Goal: Information Seeking & Learning: Check status

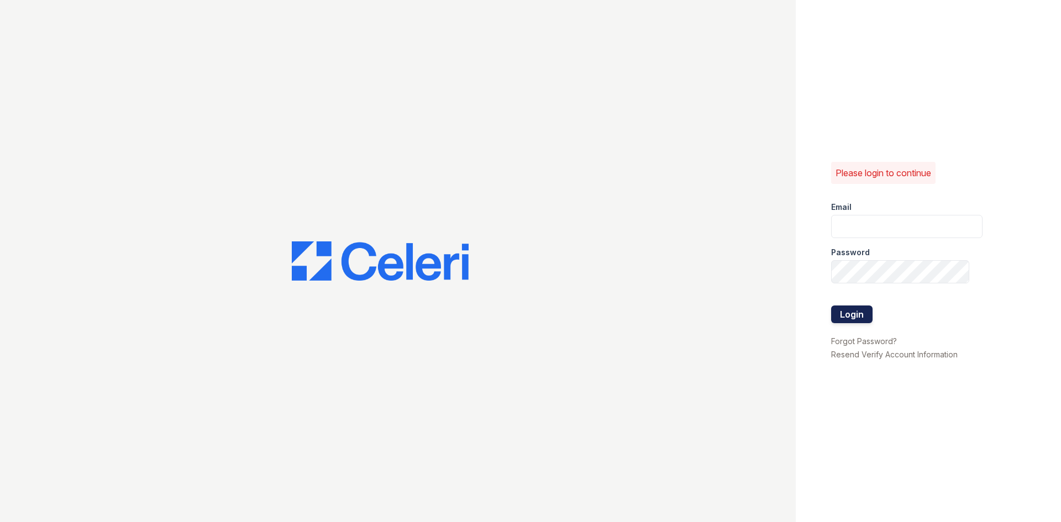
type input "renewonridgewoodtemp@trinity-pm.com"
click at [860, 306] on button "Login" at bounding box center [851, 315] width 41 height 18
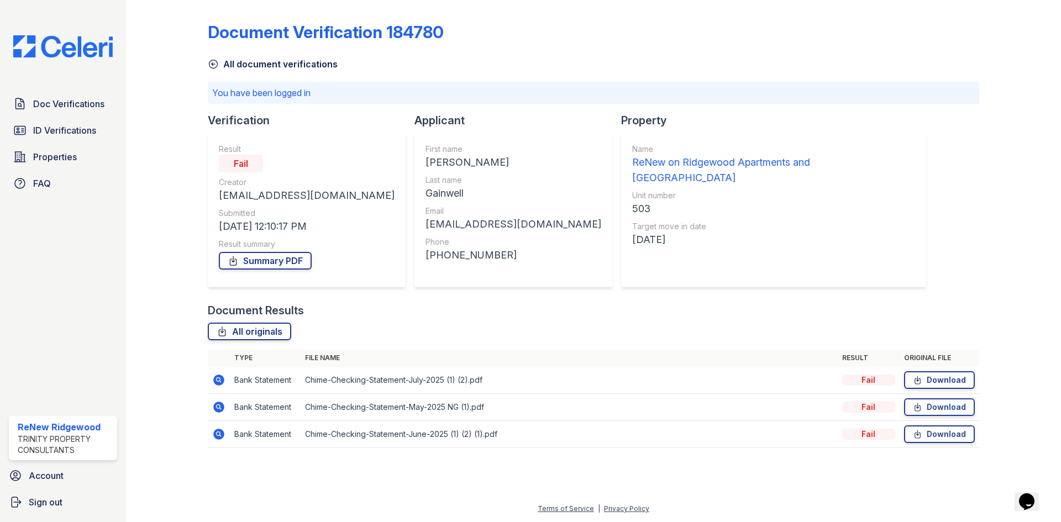
click at [221, 384] on icon at bounding box center [218, 380] width 11 height 11
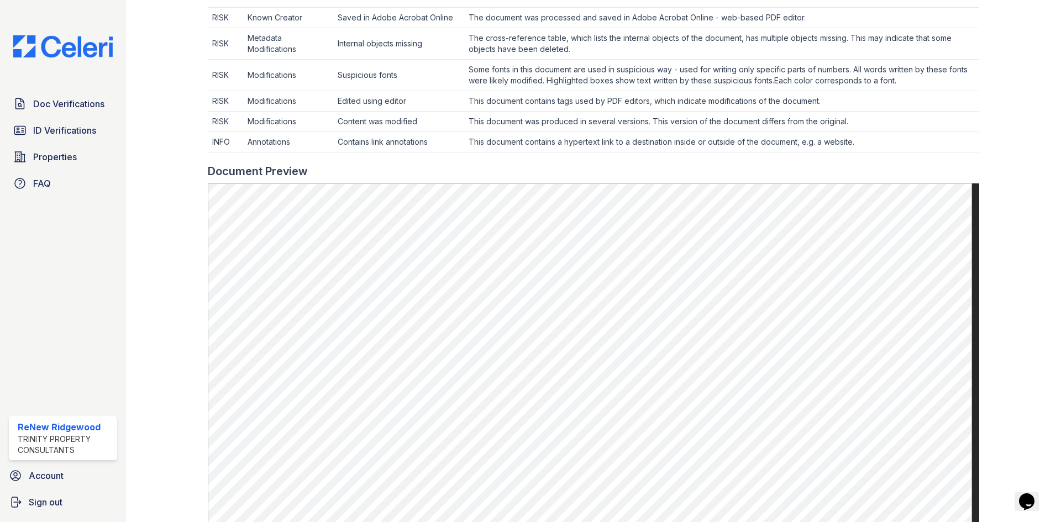
scroll to position [772, 0]
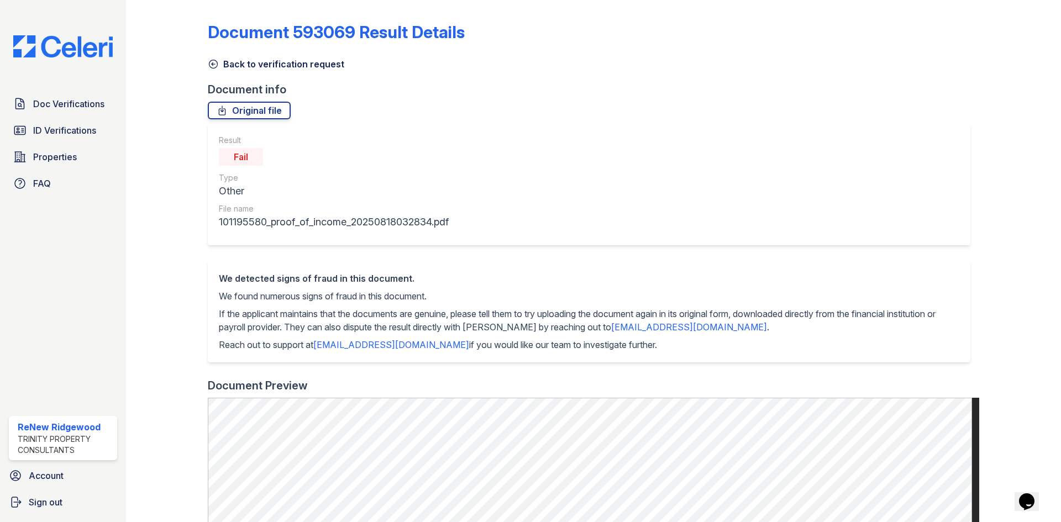
click at [214, 64] on icon at bounding box center [213, 64] width 8 height 8
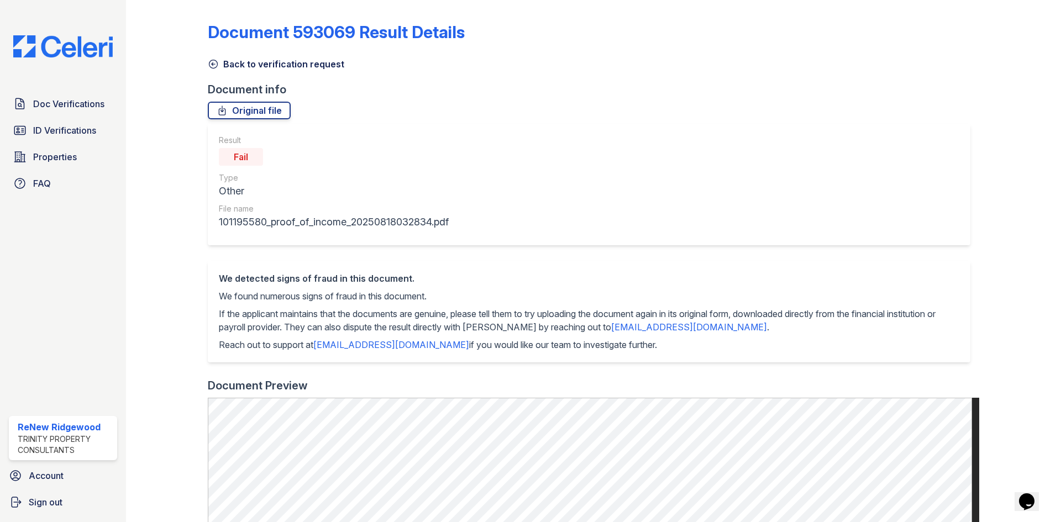
click at [211, 62] on div "Back to verification request" at bounding box center [594, 61] width 772 height 20
click at [211, 62] on icon at bounding box center [213, 64] width 11 height 11
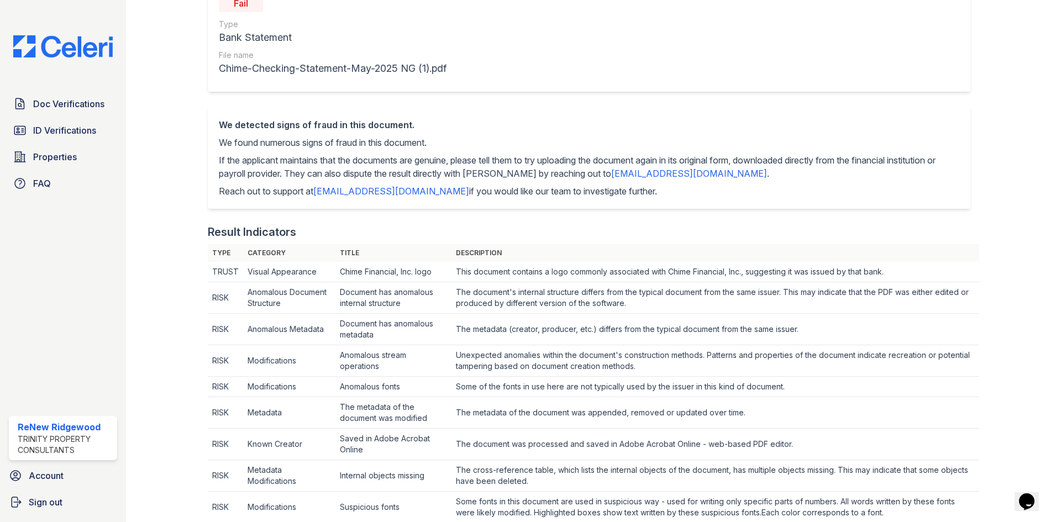
scroll to position [43, 0]
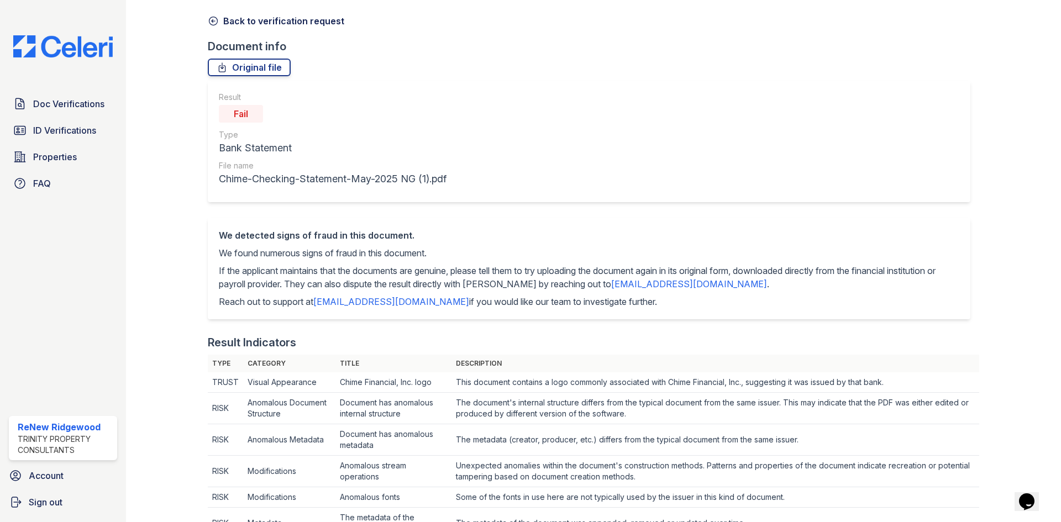
click at [212, 20] on icon at bounding box center [213, 21] width 8 height 8
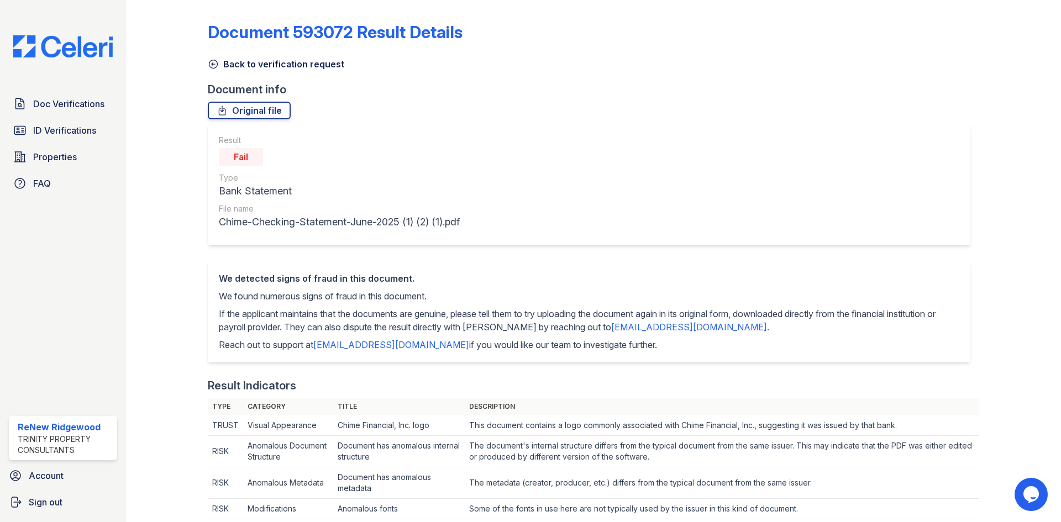
click at [210, 61] on icon at bounding box center [213, 64] width 8 height 8
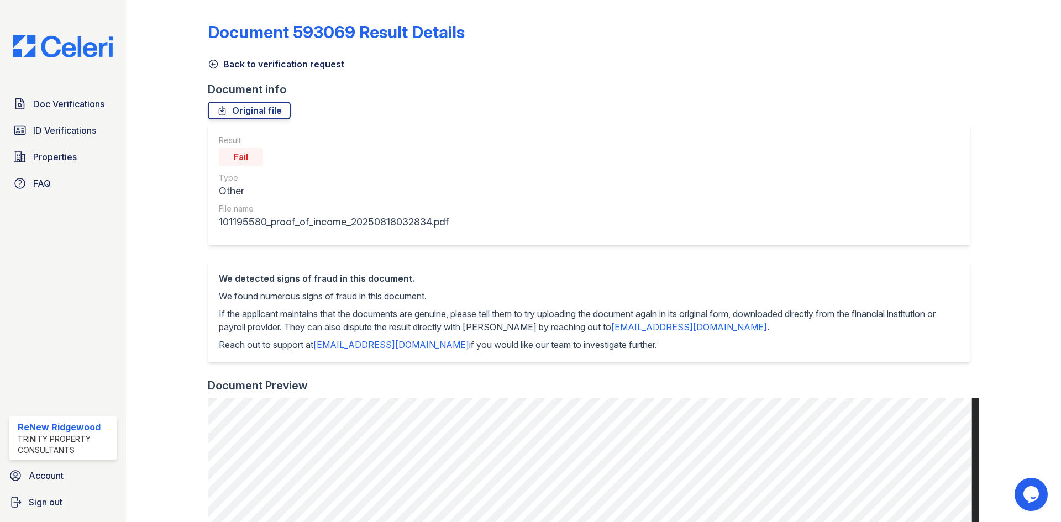
click at [206, 65] on div at bounding box center [176, 462] width 64 height 916
click at [212, 63] on icon at bounding box center [213, 64] width 8 height 8
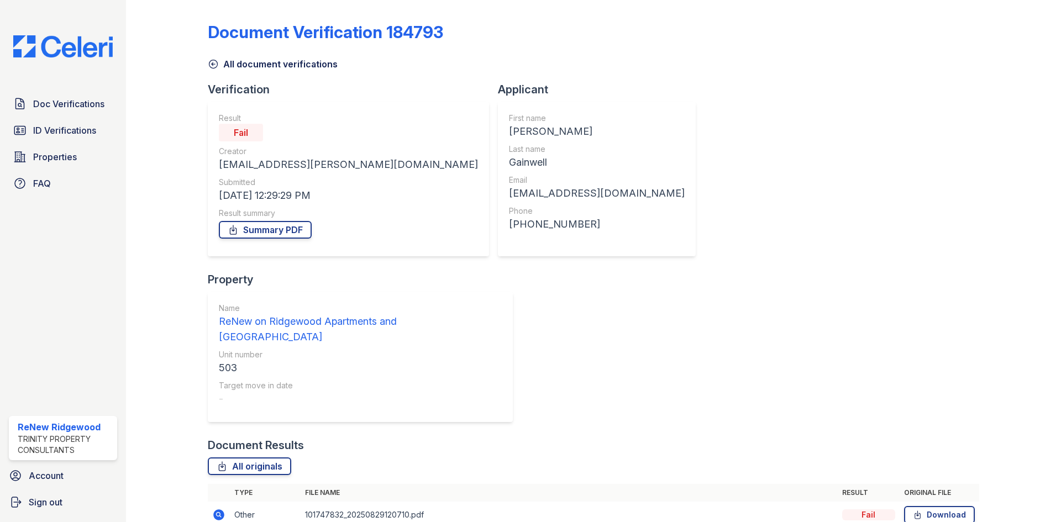
click at [217, 508] on icon at bounding box center [218, 514] width 13 height 13
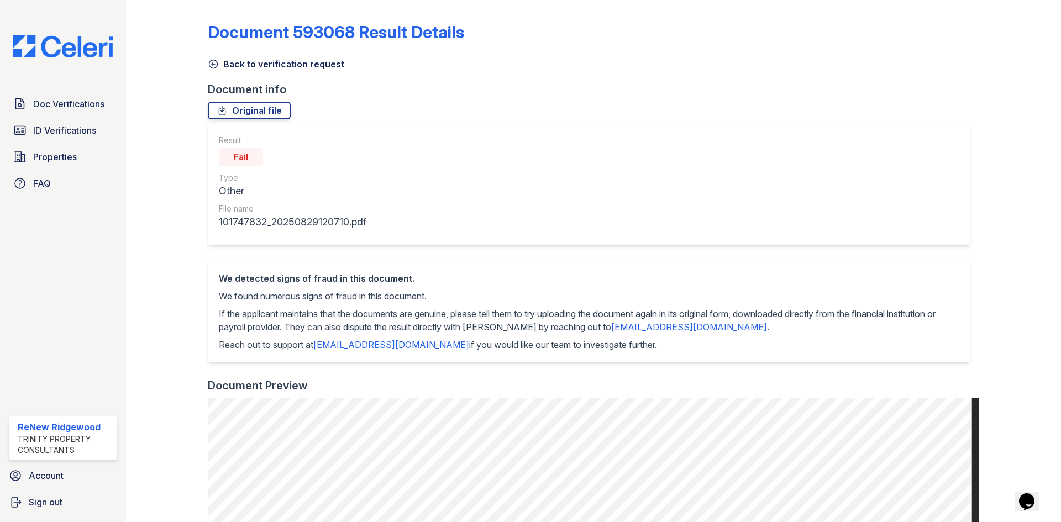
click at [209, 62] on icon at bounding box center [213, 64] width 8 height 8
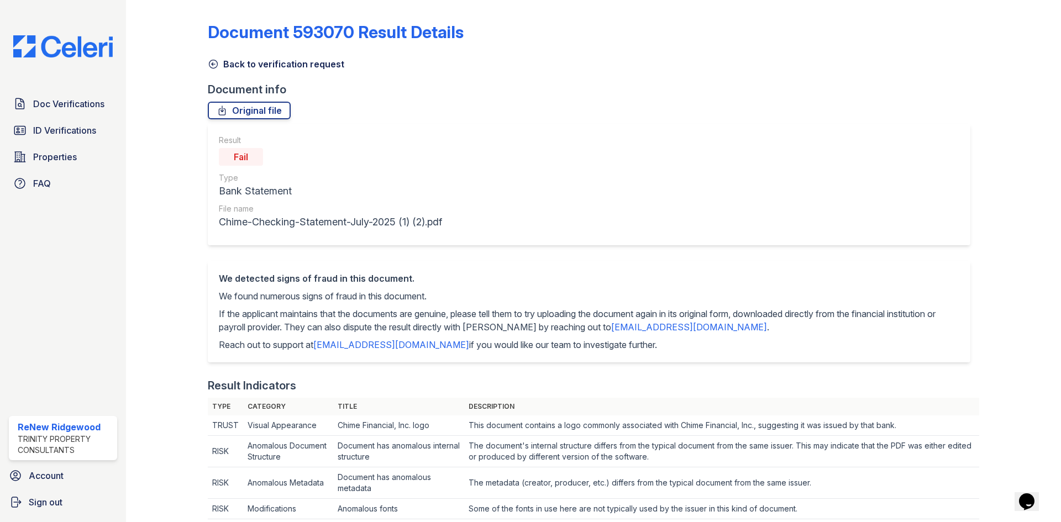
click at [214, 68] on icon at bounding box center [213, 64] width 8 height 8
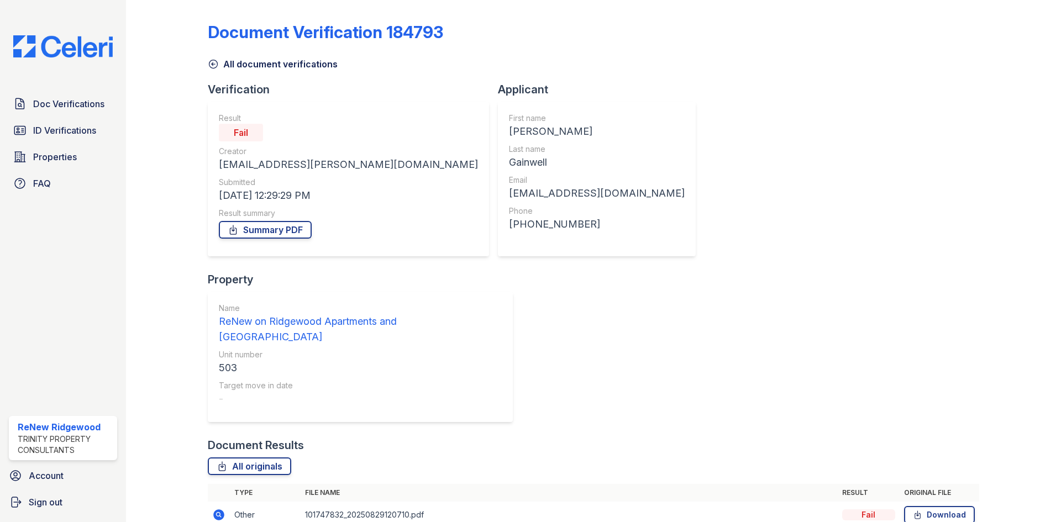
click at [219, 63] on link "All document verifications" at bounding box center [273, 63] width 130 height 13
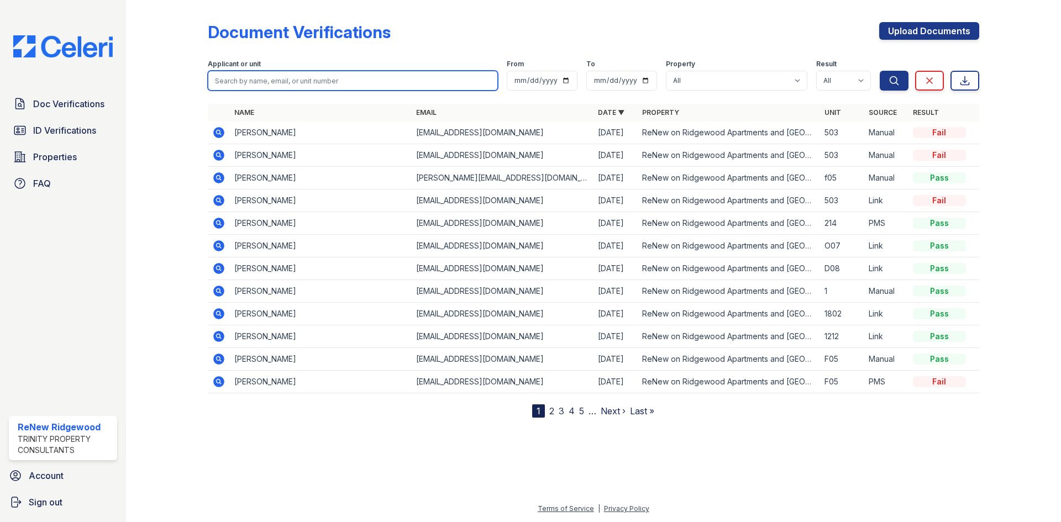
click at [259, 77] on input "search" at bounding box center [353, 81] width 290 height 20
click at [310, 422] on div "Document Verifications Upload Documents Filter Applicant or unit From To Proper…" at bounding box center [594, 218] width 900 height 436
click at [219, 196] on icon at bounding box center [218, 200] width 11 height 11
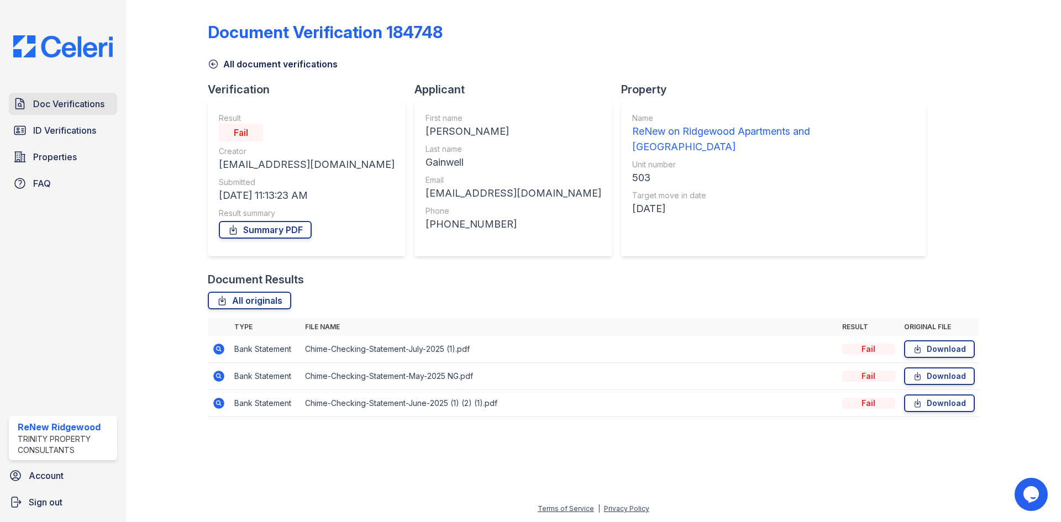
click at [81, 98] on span "Doc Verifications" at bounding box center [68, 103] width 71 height 13
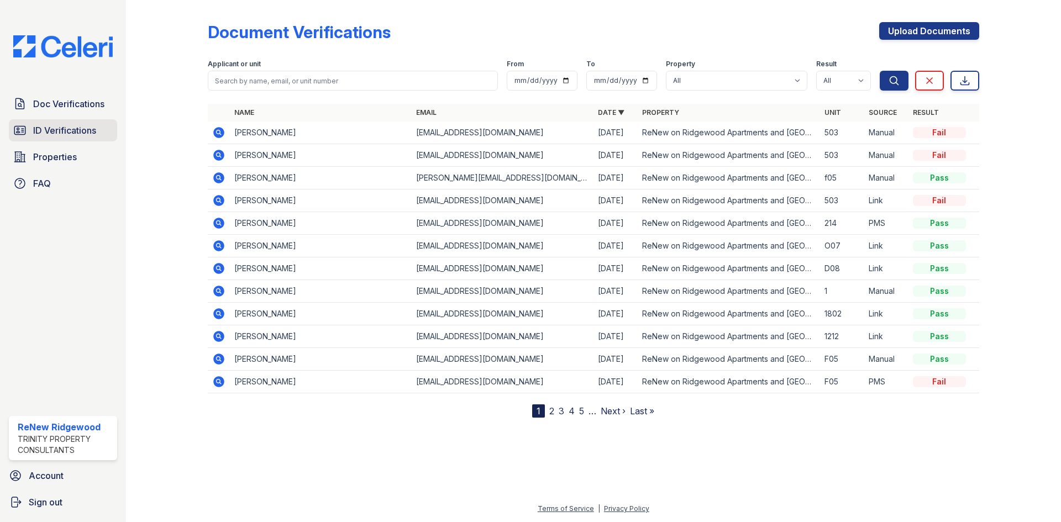
click at [69, 125] on span "ID Verifications" at bounding box center [64, 130] width 63 height 13
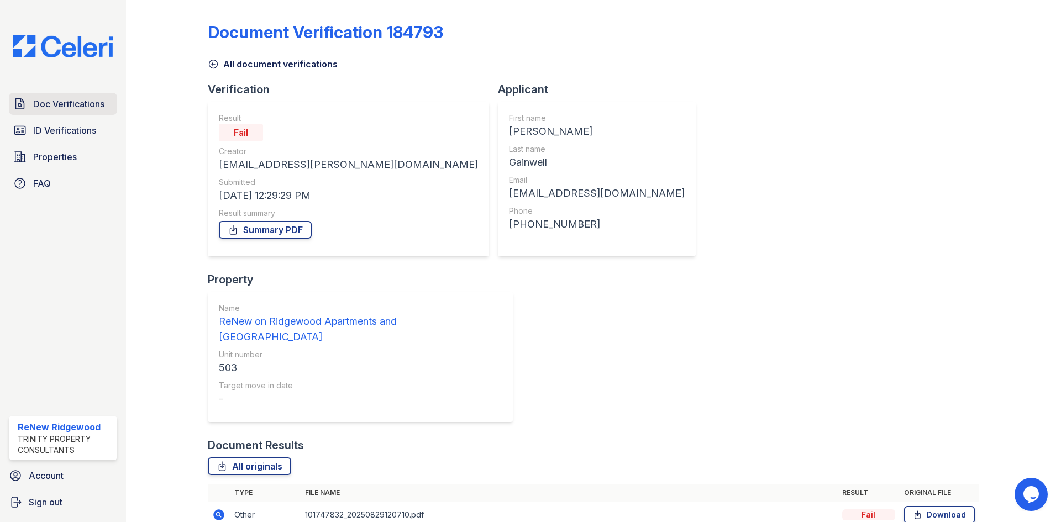
click at [90, 106] on span "Doc Verifications" at bounding box center [68, 103] width 71 height 13
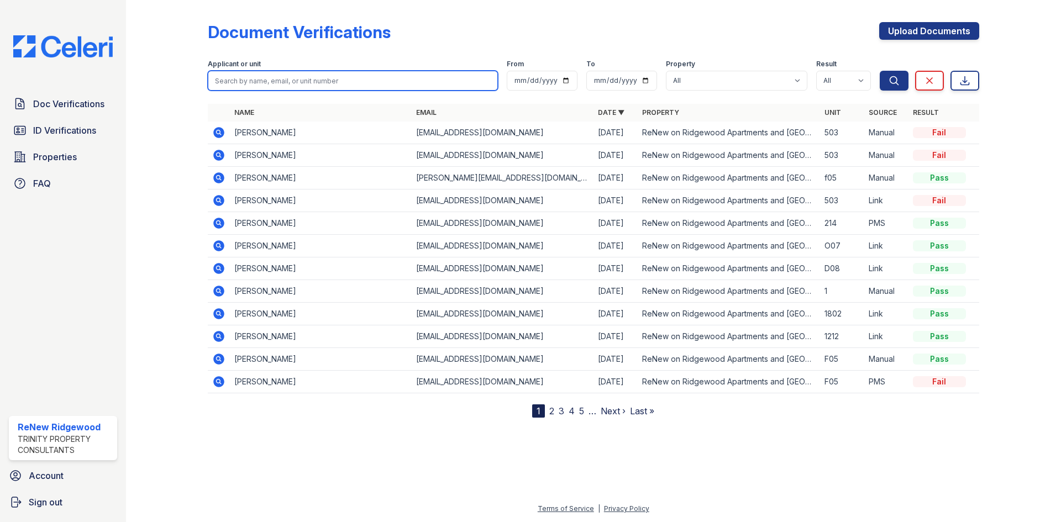
click at [312, 78] on input "search" at bounding box center [353, 81] width 290 height 20
type input "gainwell"
click at [880, 71] on button "Search" at bounding box center [894, 81] width 29 height 20
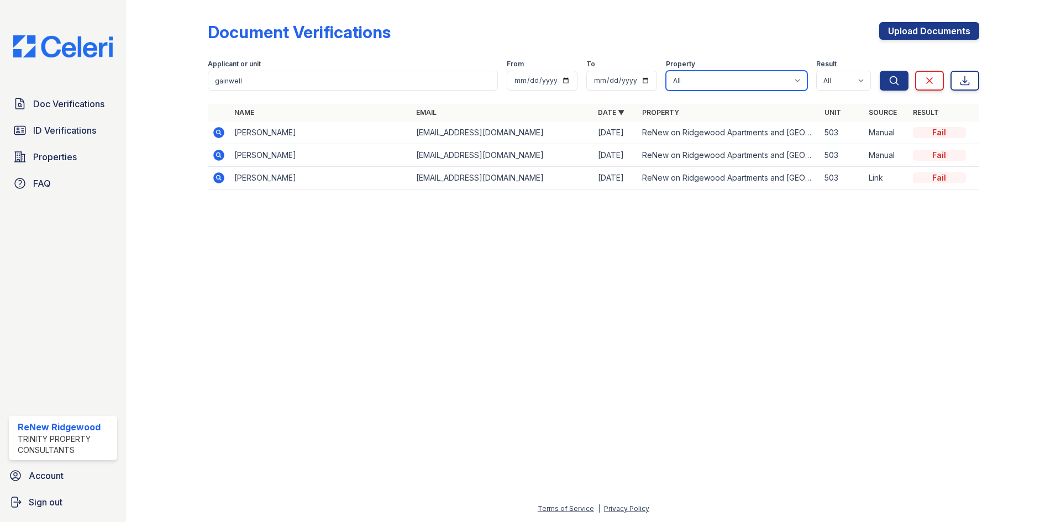
click at [760, 81] on select "All ReNew on Ridgewood Apartments and Townhomes" at bounding box center [736, 81] width 141 height 20
select select "4377"
click at [666, 71] on select "All ReNew on Ridgewood Apartments and Townhomes" at bounding box center [736, 81] width 141 height 20
click at [879, 82] on div "Applicant or unit gainwell From To Property All ReNew on Ridgewood Apartments a…" at bounding box center [544, 72] width 672 height 35
click at [889, 81] on icon "submit" at bounding box center [894, 80] width 11 height 11
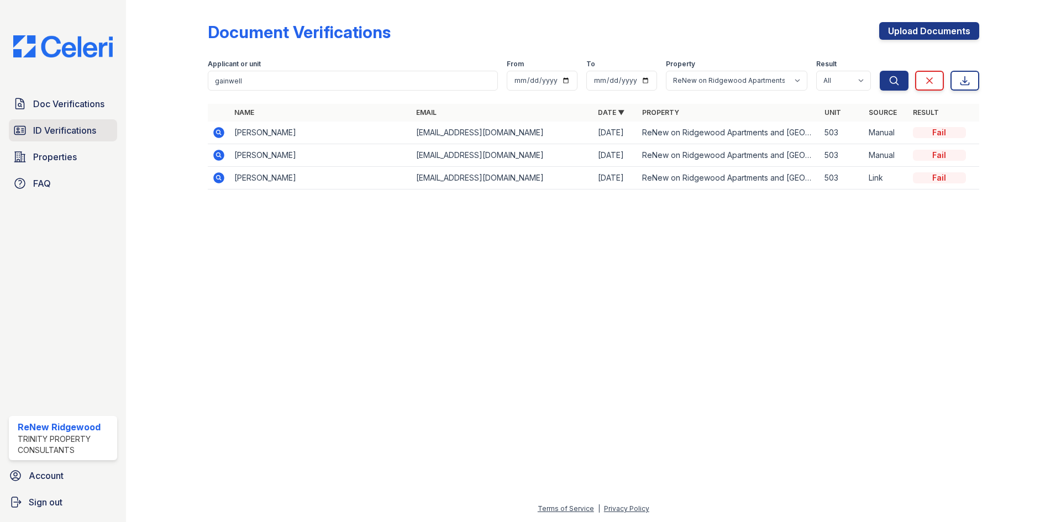
click at [46, 128] on span "ID Verifications" at bounding box center [64, 130] width 63 height 13
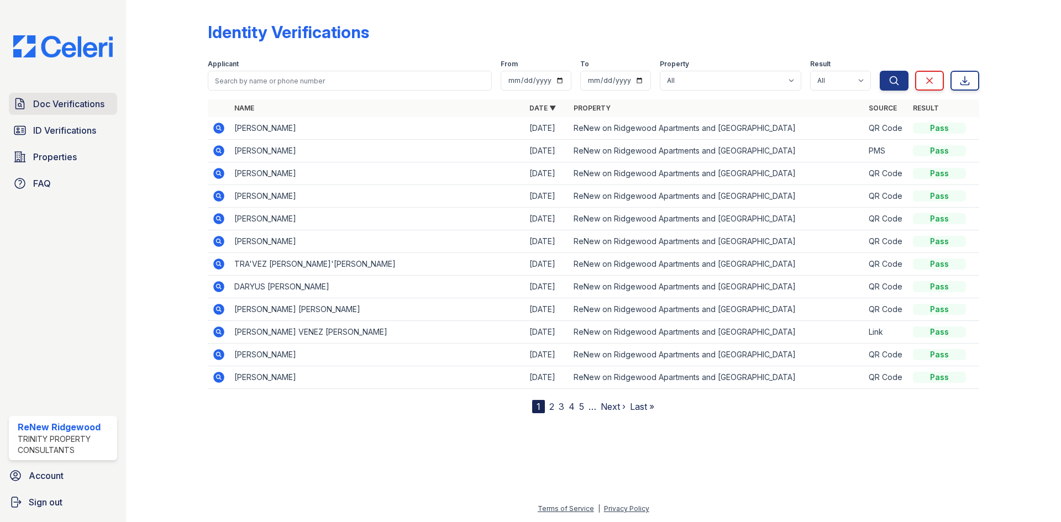
click at [56, 109] on span "Doc Verifications" at bounding box center [68, 103] width 71 height 13
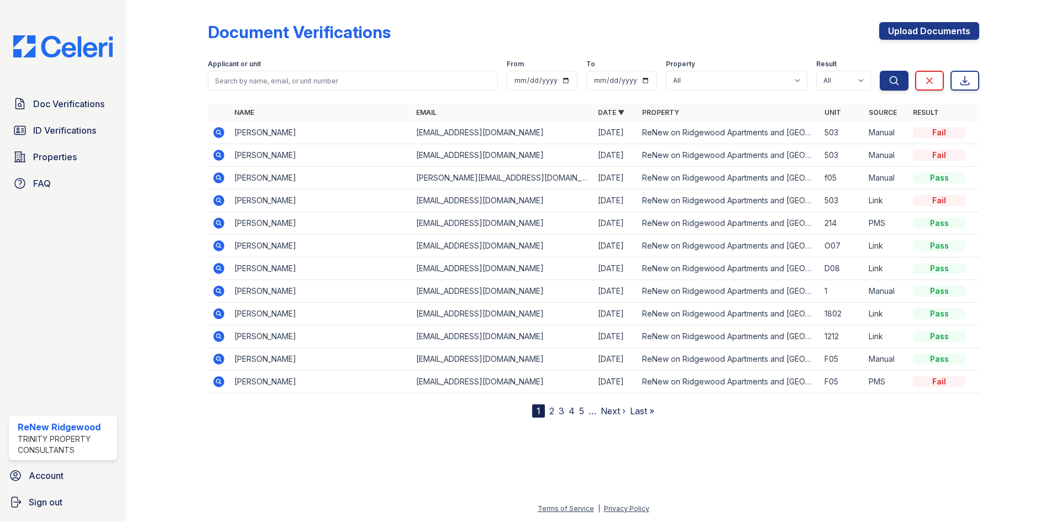
click at [218, 136] on icon at bounding box center [218, 132] width 11 height 11
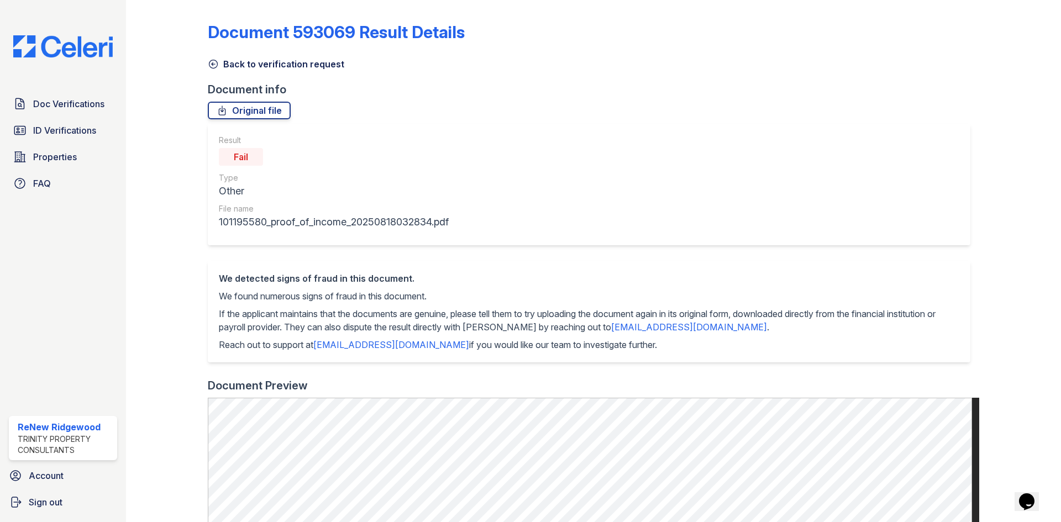
click at [212, 64] on icon at bounding box center [213, 64] width 11 height 11
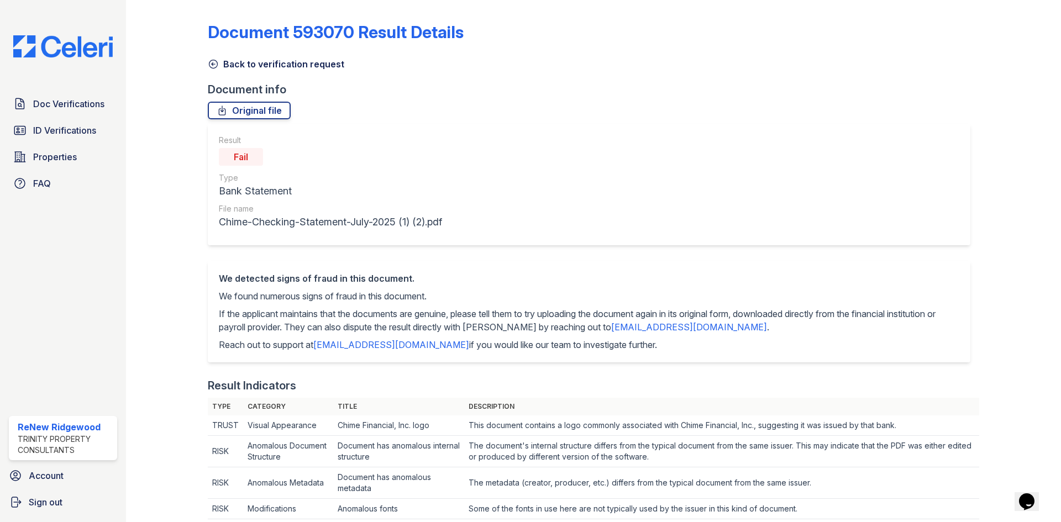
click at [214, 65] on icon at bounding box center [213, 64] width 11 height 11
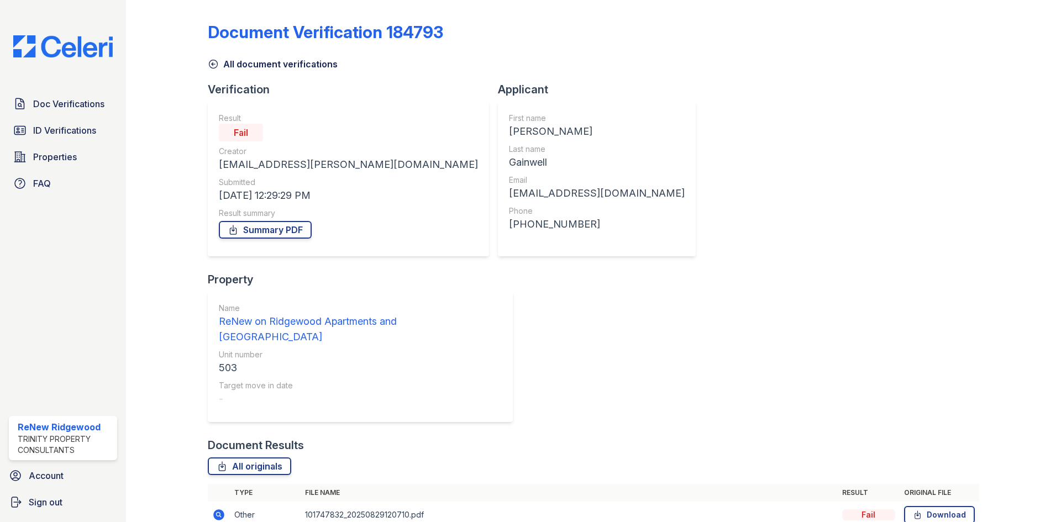
click at [220, 508] on icon at bounding box center [218, 514] width 13 height 13
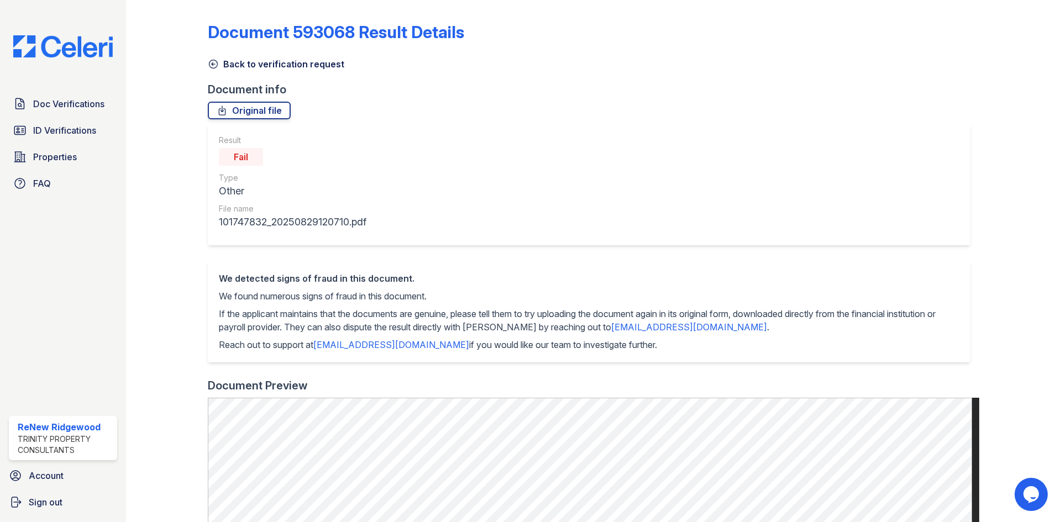
click at [215, 65] on icon at bounding box center [213, 64] width 11 height 11
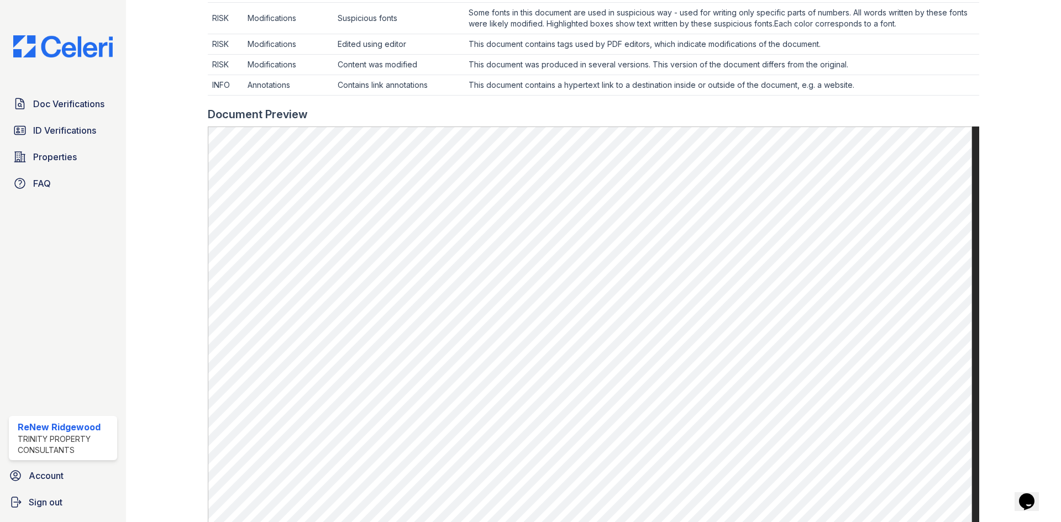
scroll to position [497, 0]
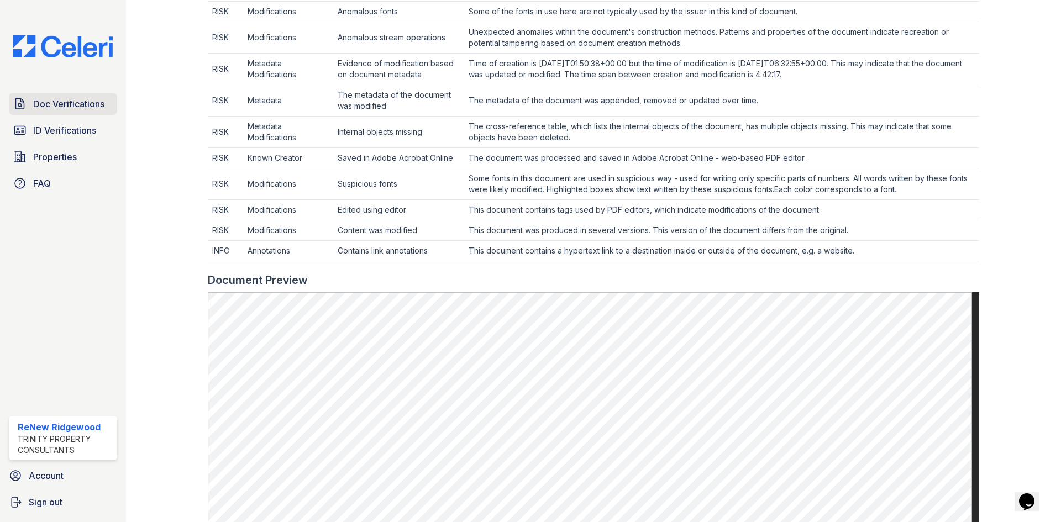
click at [86, 106] on span "Doc Verifications" at bounding box center [68, 103] width 71 height 13
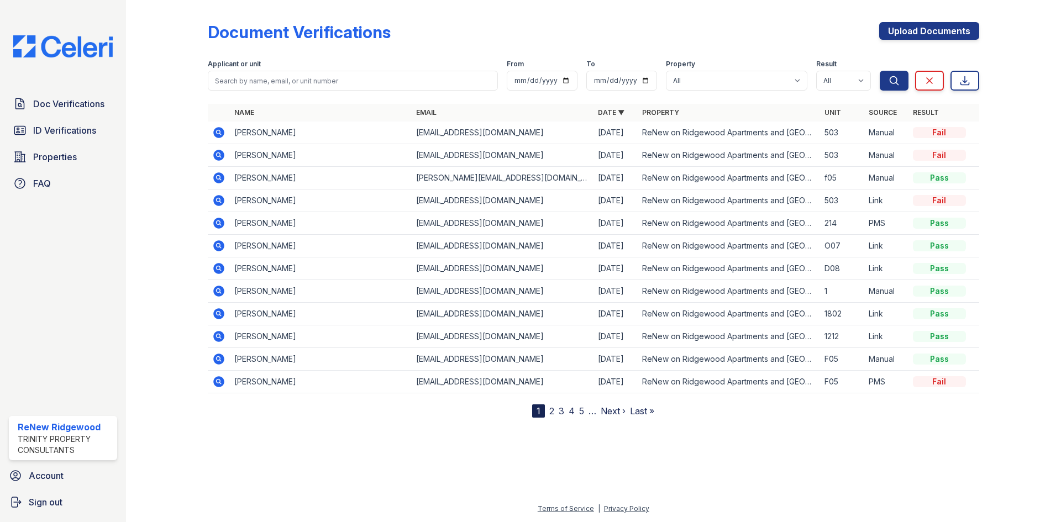
click at [217, 151] on icon at bounding box center [218, 155] width 11 height 11
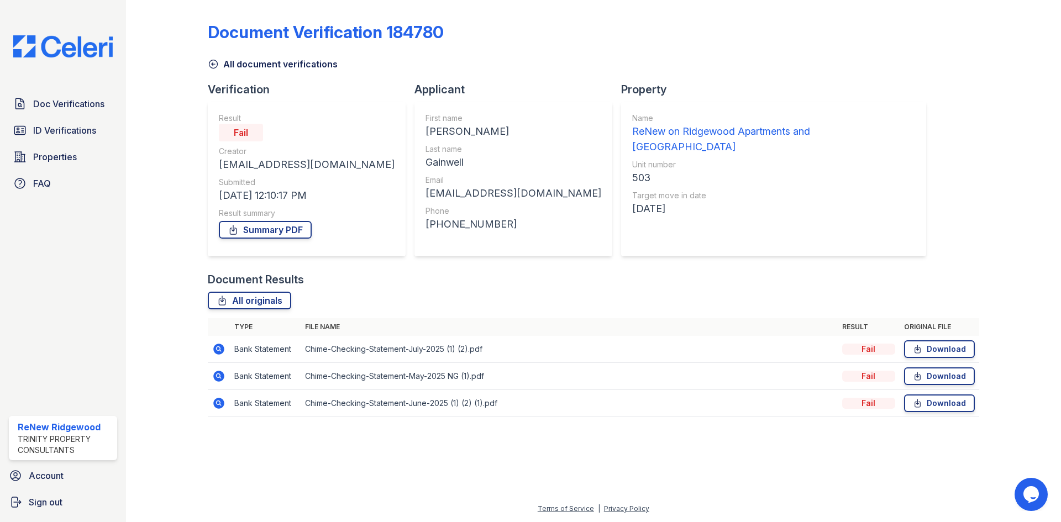
click at [221, 398] on icon at bounding box center [218, 403] width 11 height 11
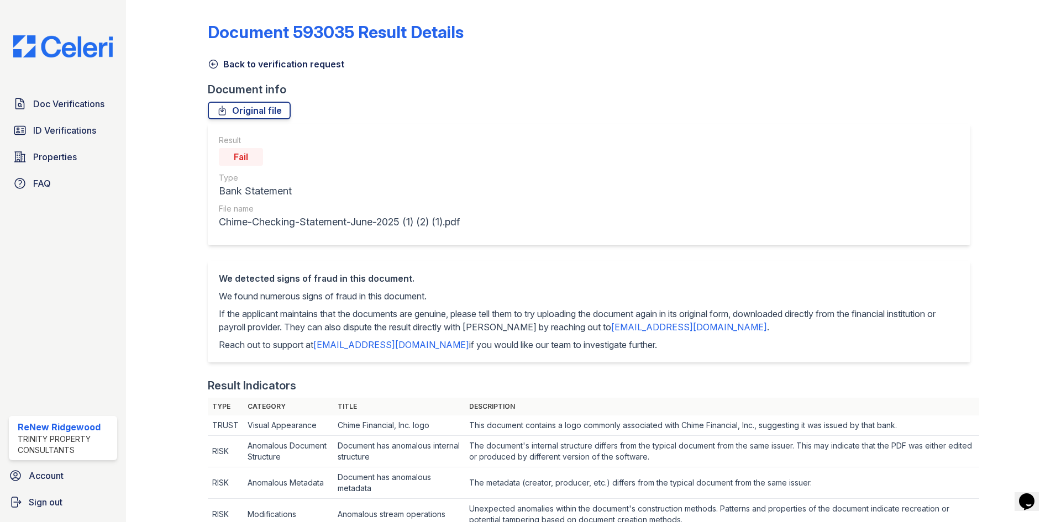
click at [214, 65] on icon at bounding box center [213, 64] width 11 height 11
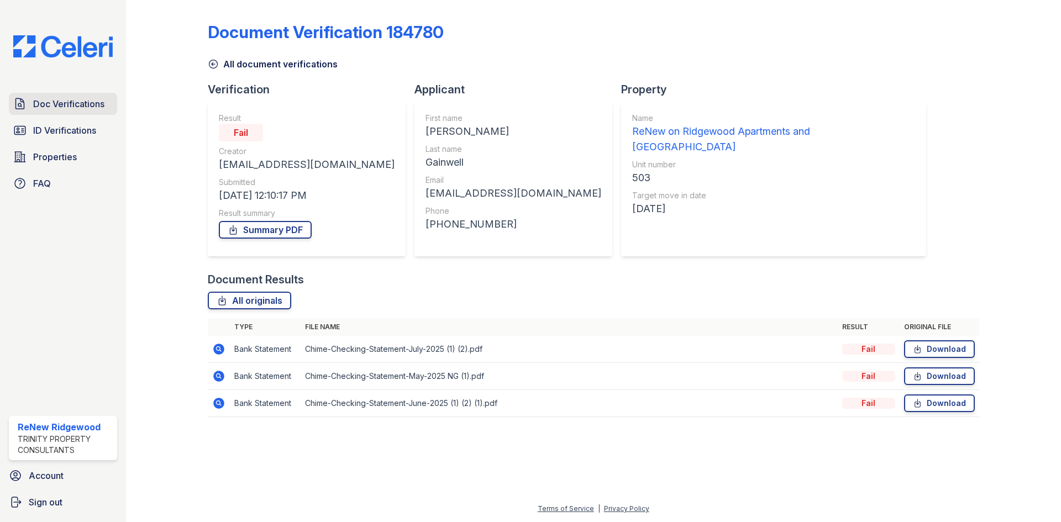
click at [94, 107] on span "Doc Verifications" at bounding box center [68, 103] width 71 height 13
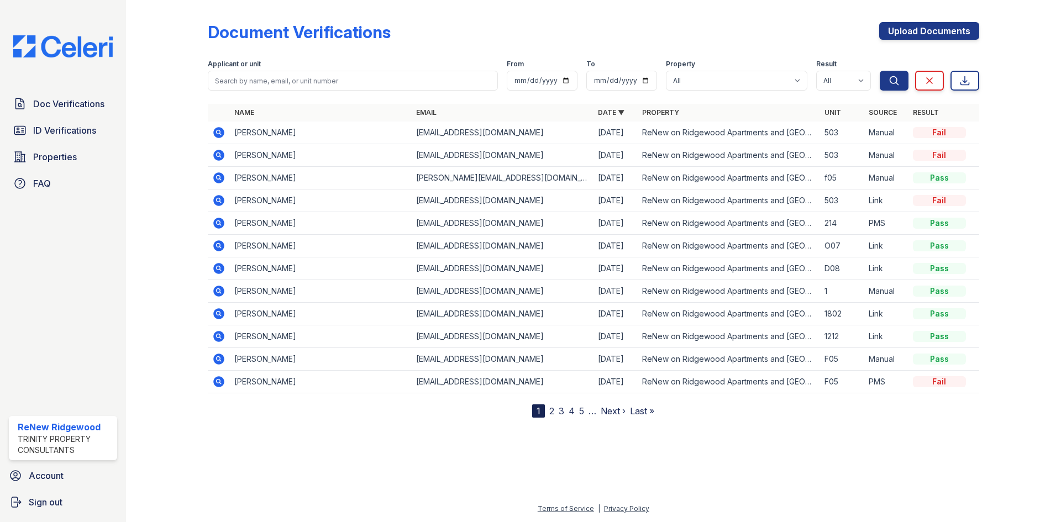
click at [321, 132] on td "Nicole Gainwell" at bounding box center [321, 133] width 182 height 23
click at [218, 136] on icon at bounding box center [218, 132] width 11 height 11
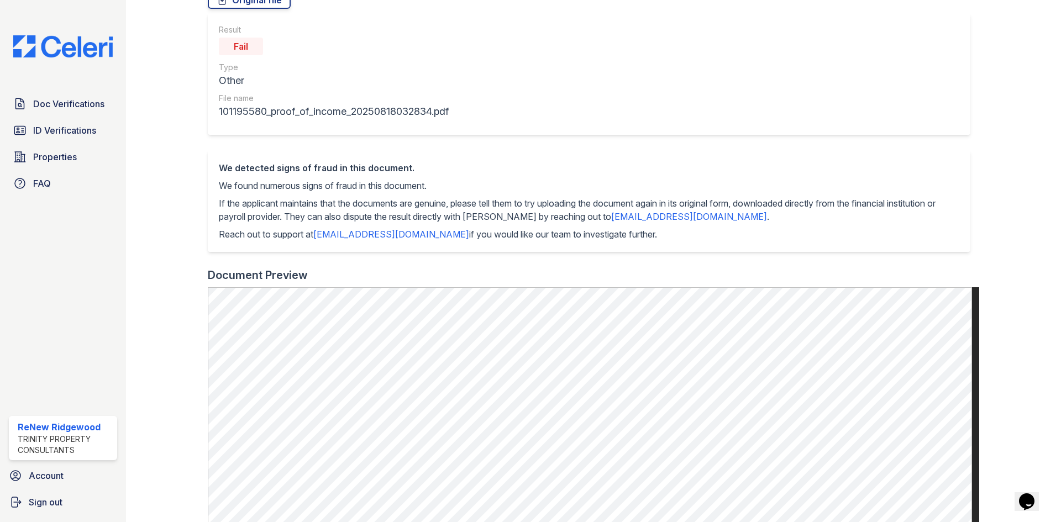
scroll to position [276, 0]
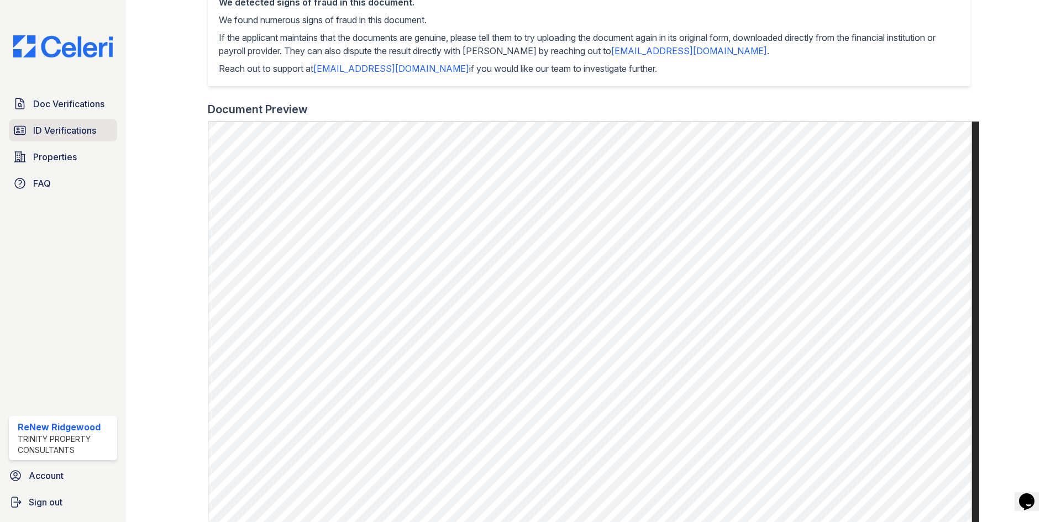
click at [60, 131] on span "ID Verifications" at bounding box center [64, 130] width 63 height 13
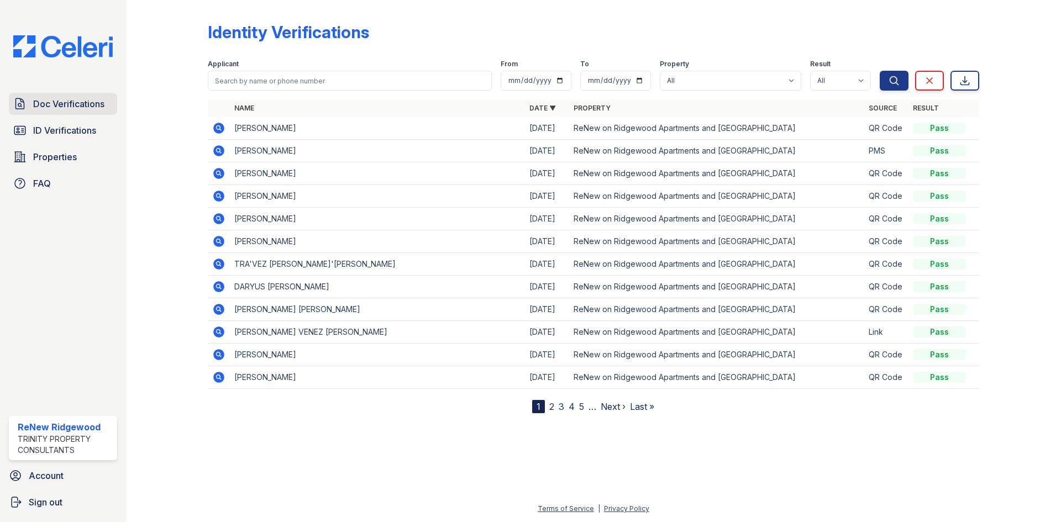
click at [70, 98] on span "Doc Verifications" at bounding box center [68, 103] width 71 height 13
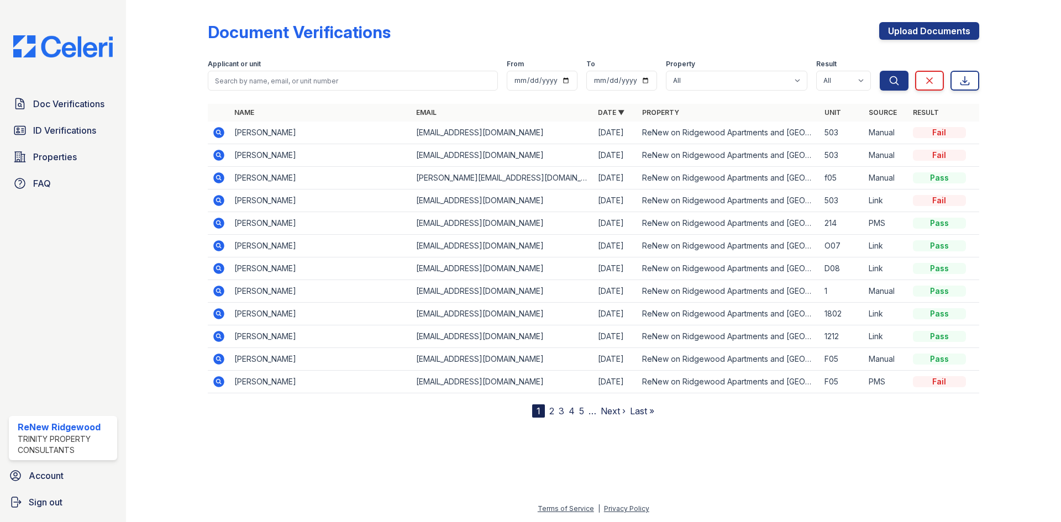
click at [222, 127] on icon at bounding box center [218, 132] width 13 height 13
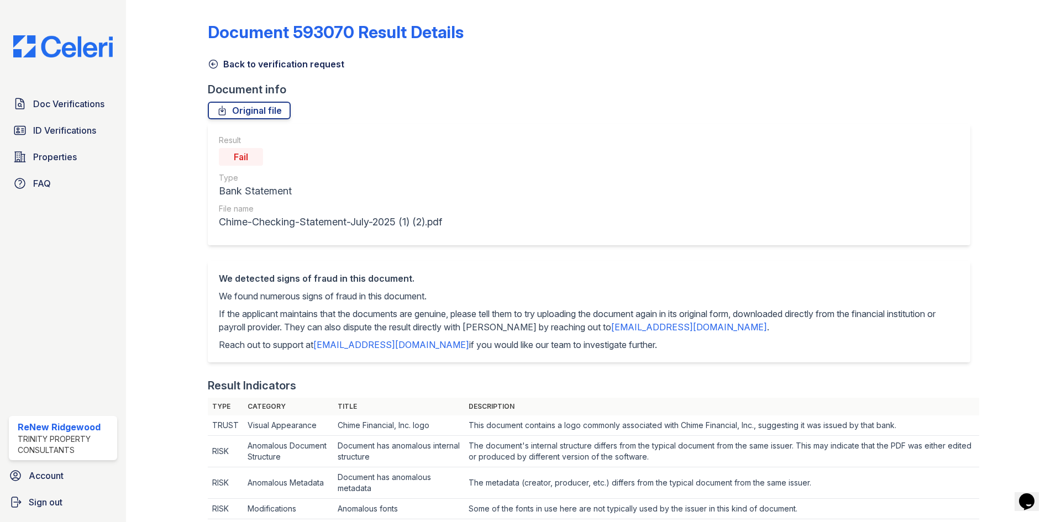
click at [213, 63] on icon at bounding box center [213, 64] width 11 height 11
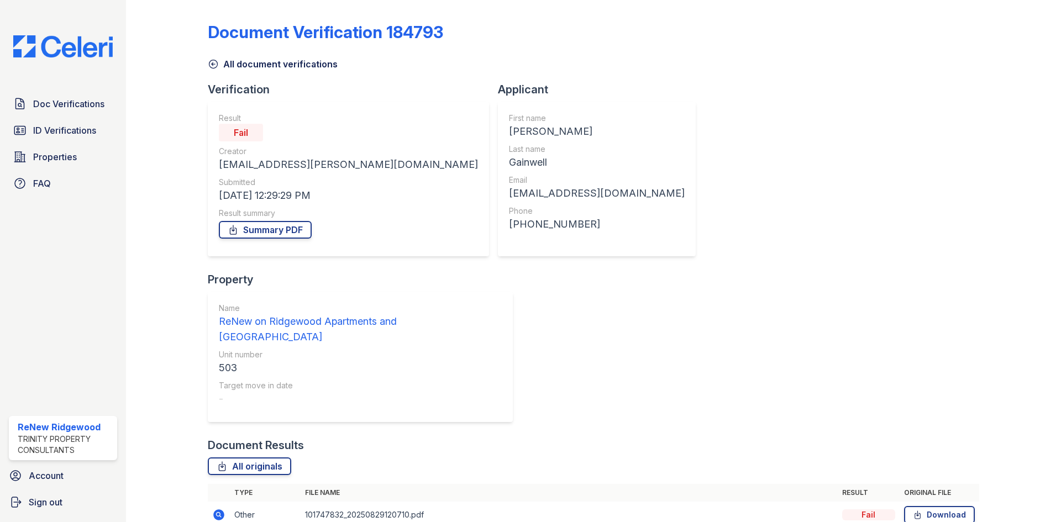
click at [213, 62] on icon at bounding box center [213, 64] width 8 height 8
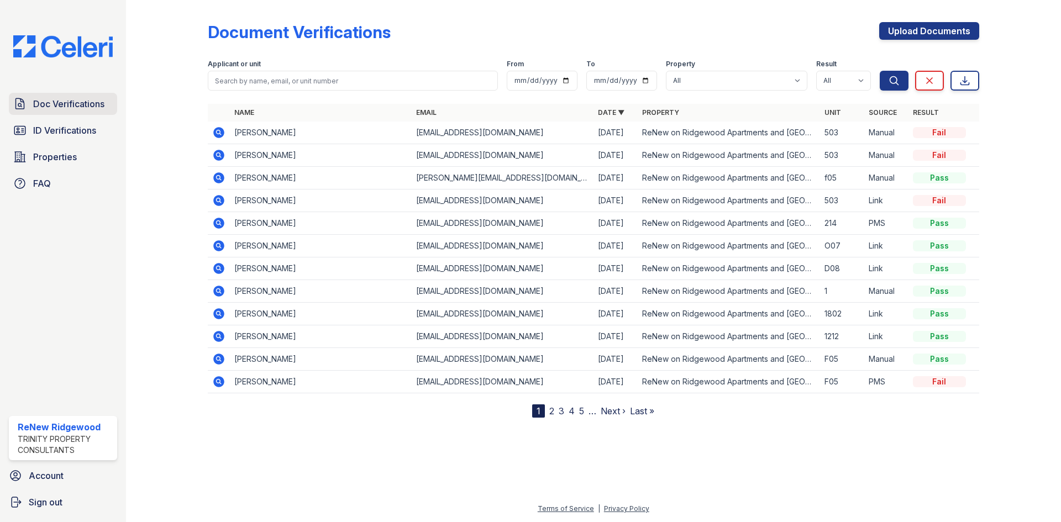
click at [89, 107] on span "Doc Verifications" at bounding box center [68, 103] width 71 height 13
click at [82, 139] on link "ID Verifications" at bounding box center [63, 130] width 108 height 22
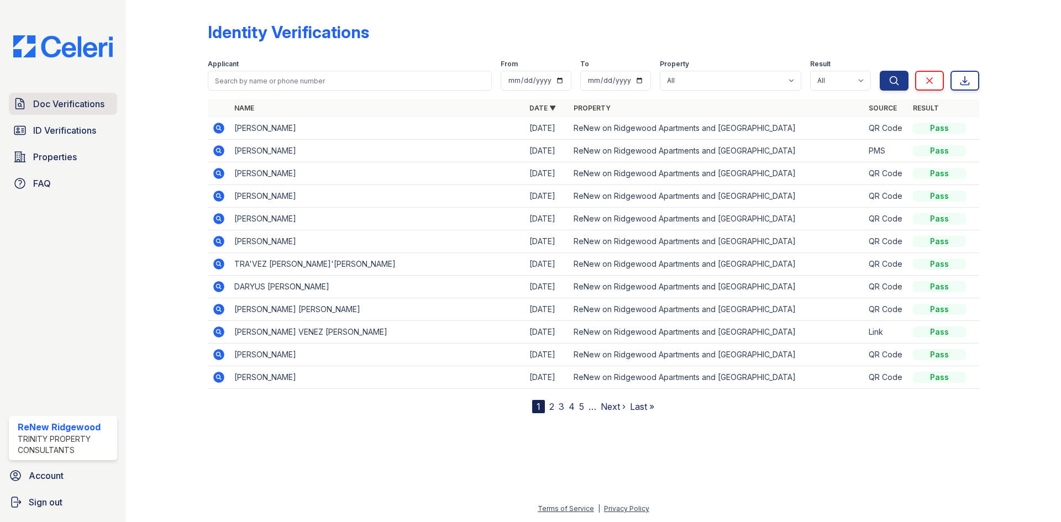
click at [96, 102] on span "Doc Verifications" at bounding box center [68, 103] width 71 height 13
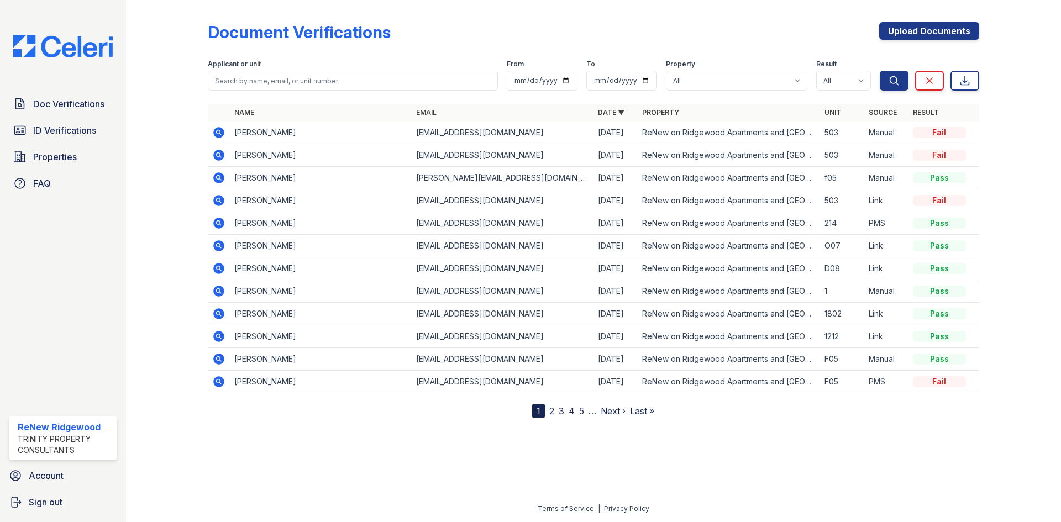
click at [217, 156] on icon at bounding box center [218, 155] width 11 height 11
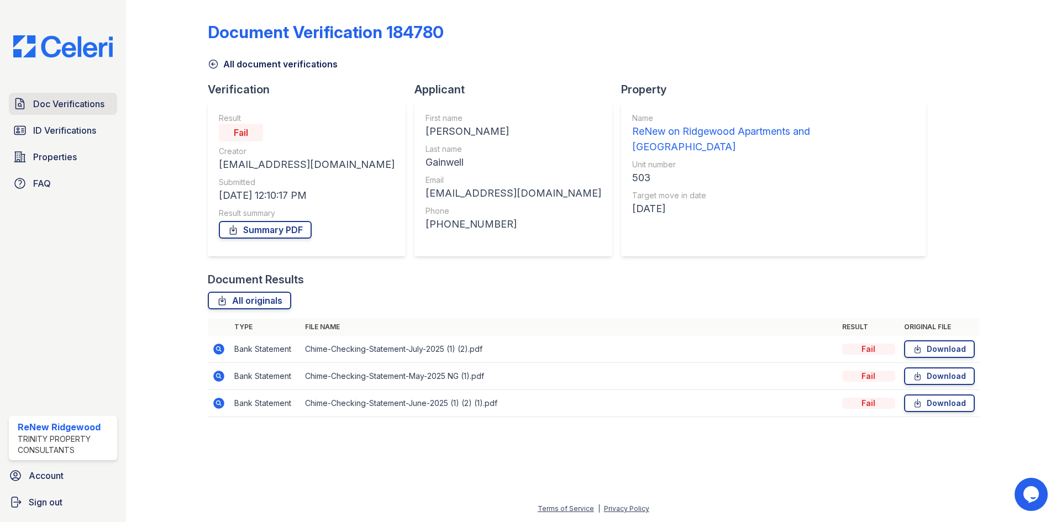
click at [102, 95] on link "Doc Verifications" at bounding box center [63, 104] width 108 height 22
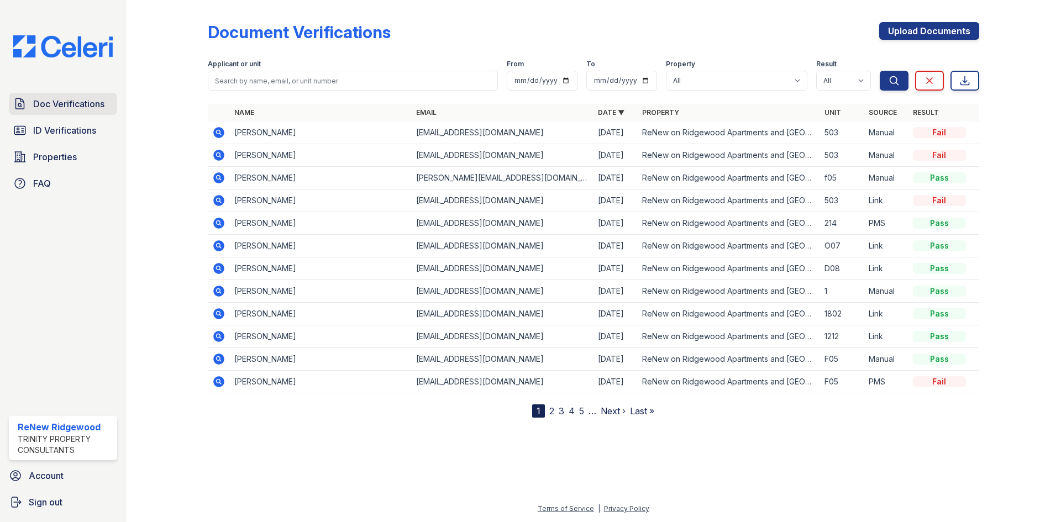
click at [89, 109] on span "Doc Verifications" at bounding box center [68, 103] width 71 height 13
click at [85, 128] on span "ID Verifications" at bounding box center [64, 130] width 63 height 13
click at [76, 151] on span "Properties" at bounding box center [55, 156] width 44 height 13
